Goal: Navigation & Orientation: Find specific page/section

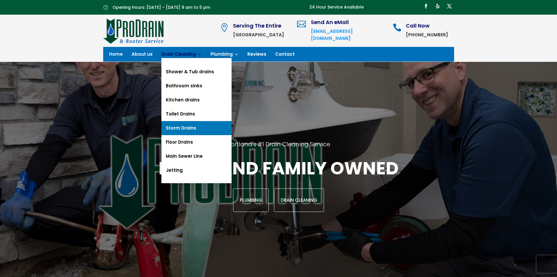
click at [174, 125] on link "Storm Drains" at bounding box center [197, 128] width 70 height 14
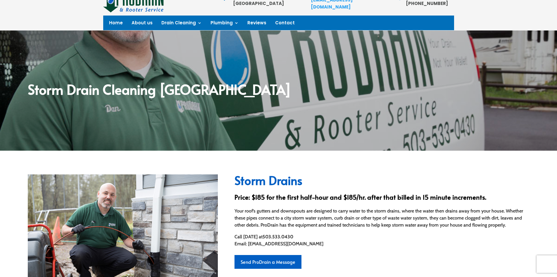
scroll to position [29, 0]
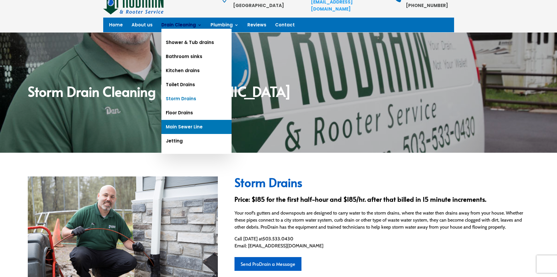
click at [183, 125] on link "Main Sewer Line" at bounding box center [197, 127] width 70 height 14
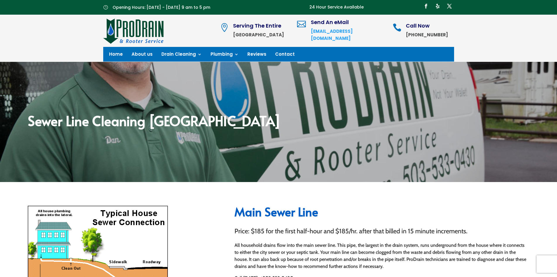
click at [109, 51] on ul "Home About us Drain Cleaning Shower & Tub drains Bathroom sinks Kitchen drains …" at bounding box center [206, 54] width 195 height 9
click at [109, 52] on link "Home" at bounding box center [116, 55] width 14 height 6
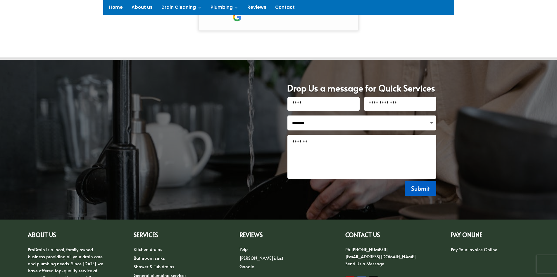
scroll to position [782, 0]
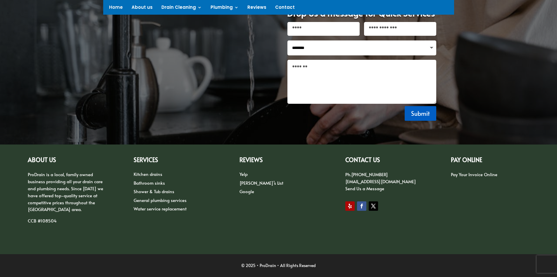
click at [247, 195] on div "Yelp [PERSON_NAME]’s List Google" at bounding box center [279, 184] width 78 height 26
click at [248, 193] on link "Google" at bounding box center [247, 191] width 15 height 6
